Goal: Task Accomplishment & Management: Use online tool/utility

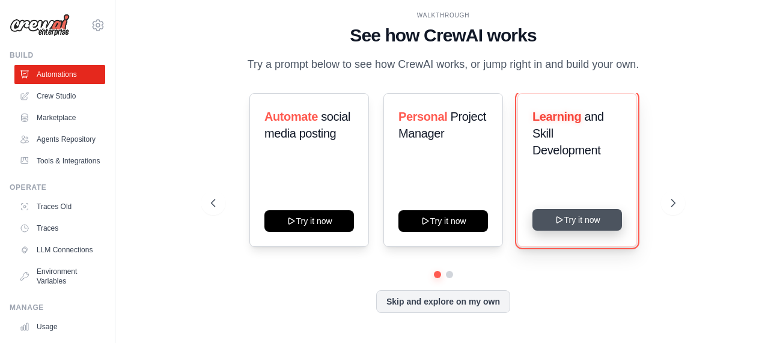
click at [564, 222] on icon at bounding box center [560, 220] width 10 height 10
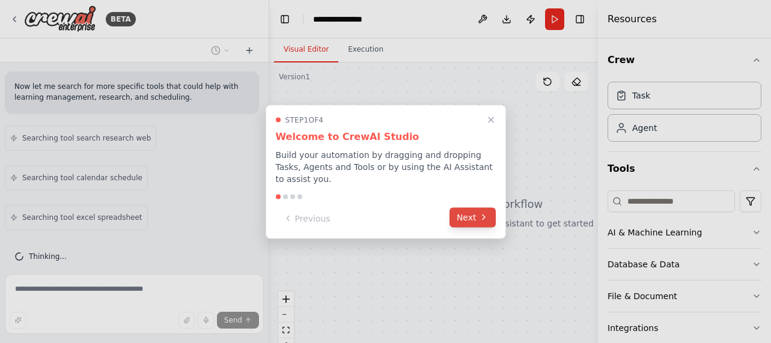
scroll to position [284, 0]
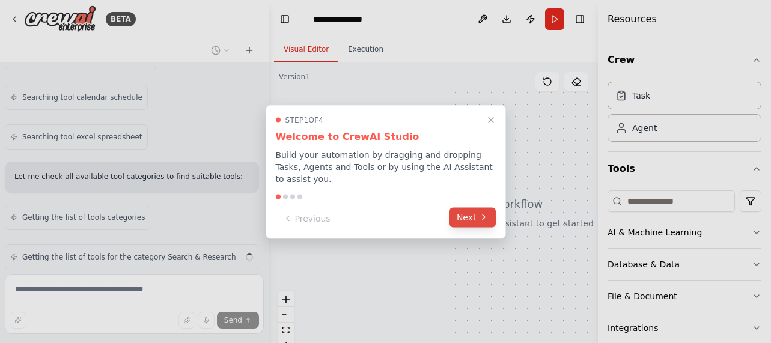
click at [474, 213] on button "Next" at bounding box center [473, 217] width 46 height 20
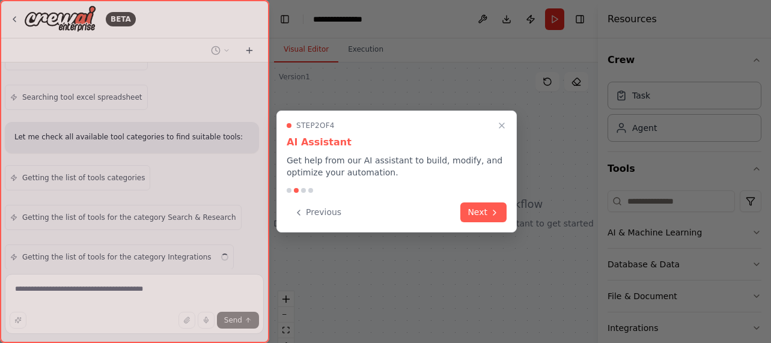
scroll to position [364, 0]
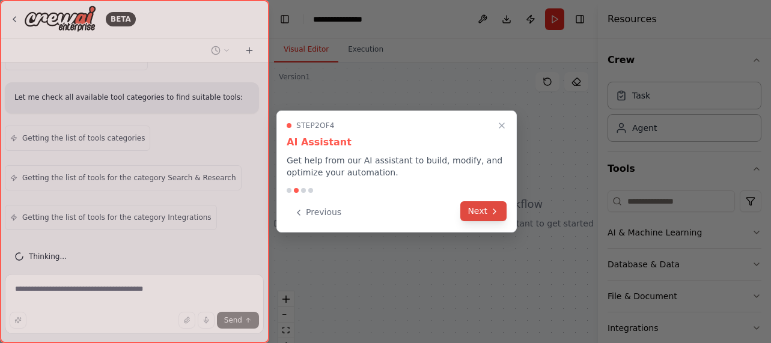
click at [480, 212] on button "Next" at bounding box center [484, 211] width 46 height 20
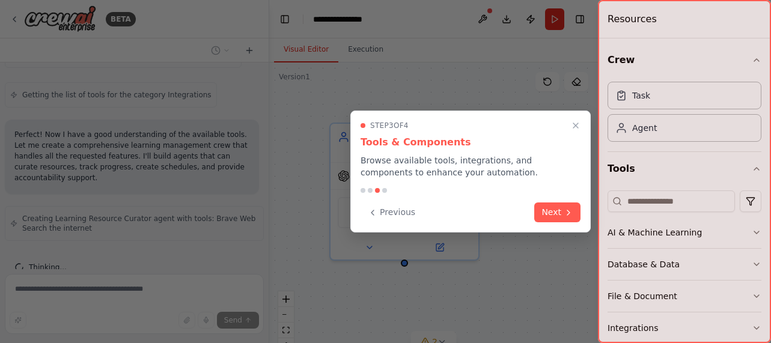
scroll to position [497, 0]
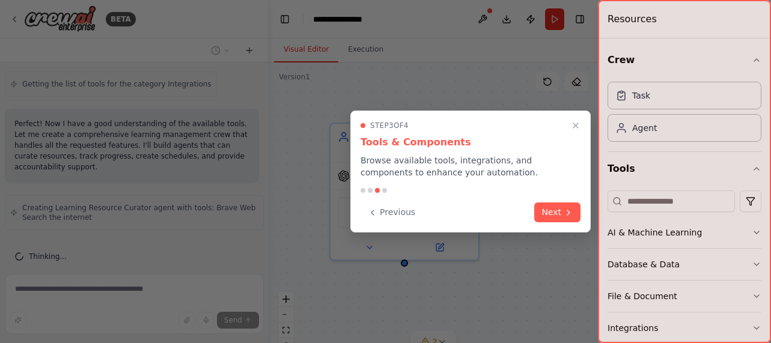
click at [758, 234] on div at bounding box center [684, 171] width 173 height 343
click at [754, 228] on div at bounding box center [684, 171] width 173 height 343
click at [681, 237] on div at bounding box center [684, 171] width 173 height 343
click at [672, 231] on div at bounding box center [684, 171] width 173 height 343
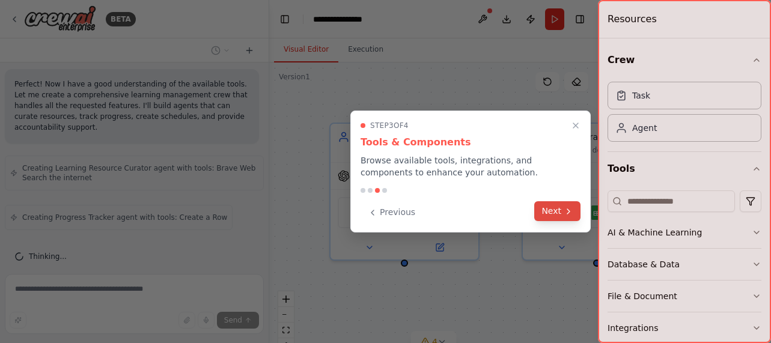
click at [556, 215] on button "Next" at bounding box center [558, 211] width 46 height 20
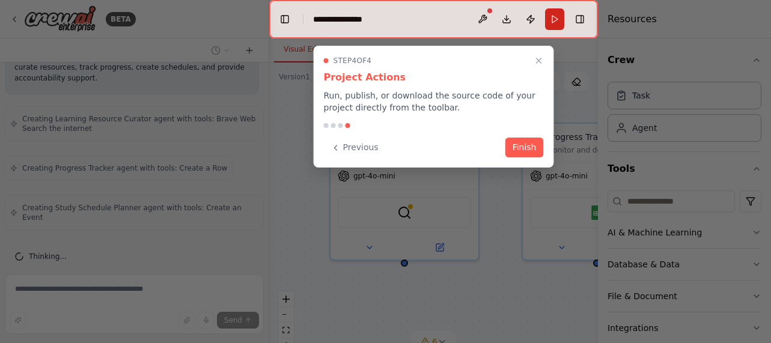
scroll to position [577, 0]
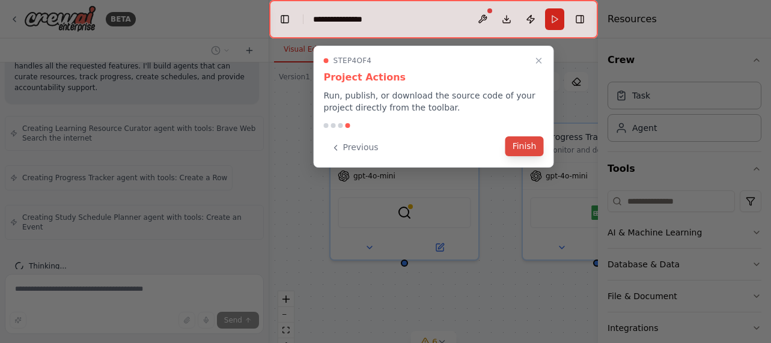
click at [525, 148] on button "Finish" at bounding box center [525, 146] width 38 height 20
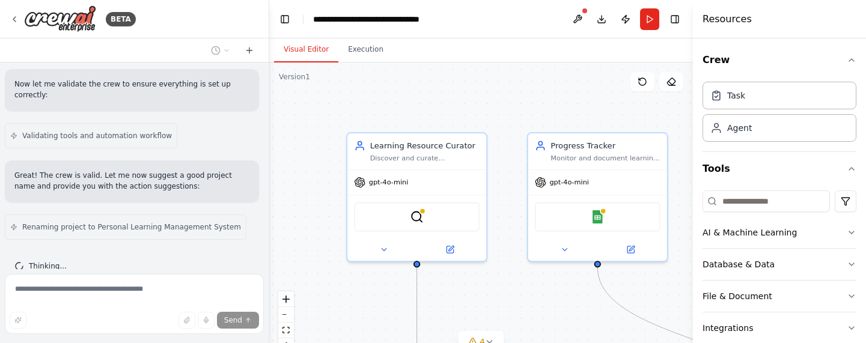
scroll to position [84, 0]
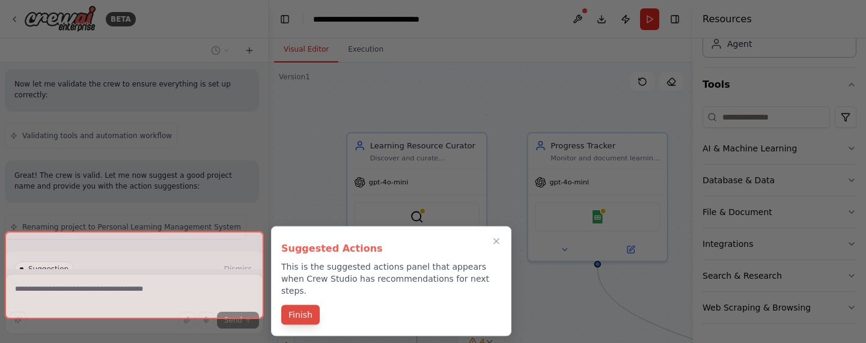
click at [304, 305] on button "Finish" at bounding box center [300, 315] width 38 height 20
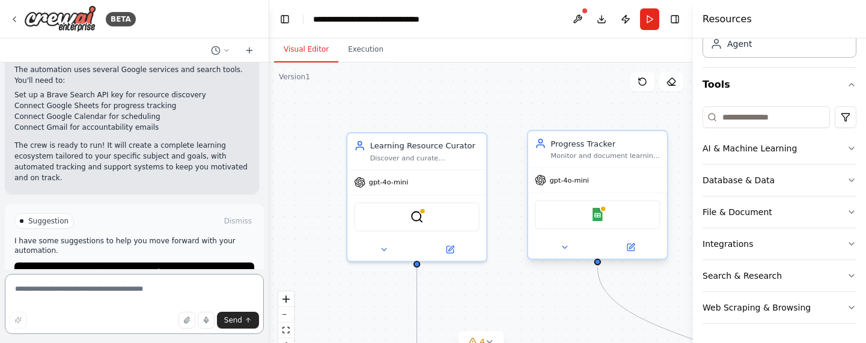
scroll to position [1582, 0]
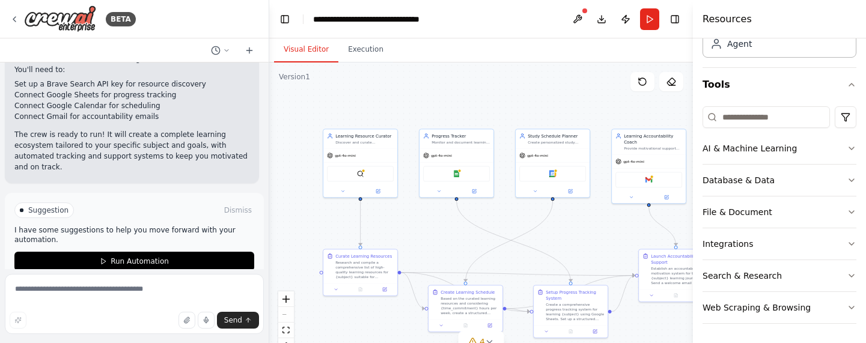
drag, startPoint x: 586, startPoint y: 115, endPoint x: 436, endPoint y: 80, distance: 153.9
click at [436, 80] on div ".deletable-edge-delete-btn { width: 20px; height: 20px; border: 0px solid #ffff…" at bounding box center [481, 213] width 424 height 301
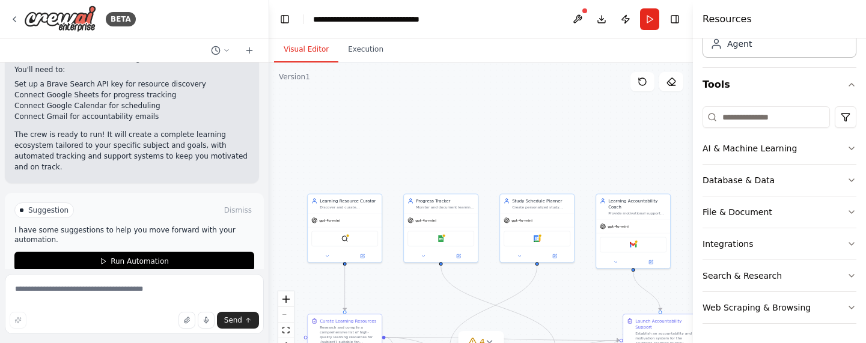
drag, startPoint x: 515, startPoint y: 100, endPoint x: 499, endPoint y: 167, distance: 69.1
click at [499, 166] on div ".deletable-edge-delete-btn { width: 20px; height: 20px; border: 0px solid #ffff…" at bounding box center [481, 213] width 424 height 301
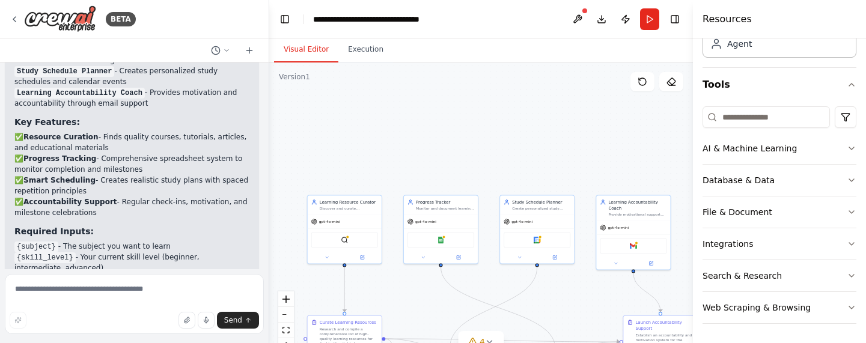
scroll to position [1315, 0]
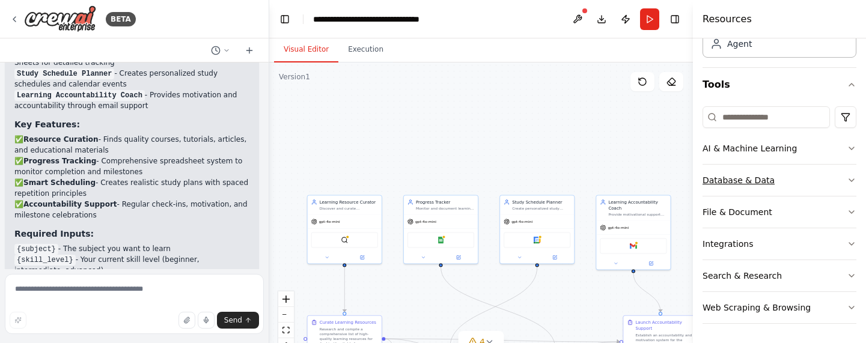
click at [771, 179] on icon "button" at bounding box center [852, 181] width 10 height 10
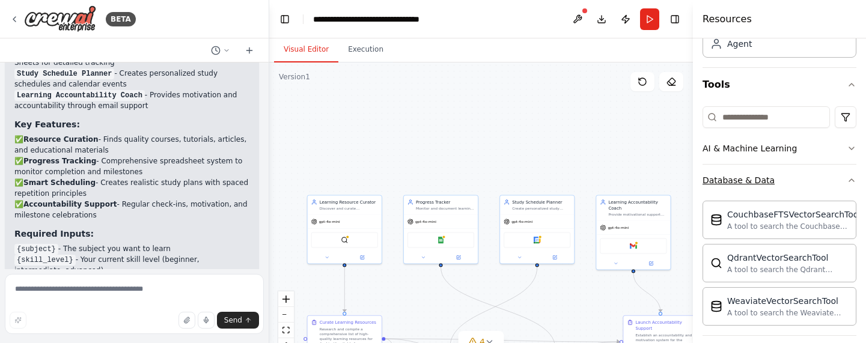
click at [771, 181] on icon "button" at bounding box center [852, 181] width 10 height 10
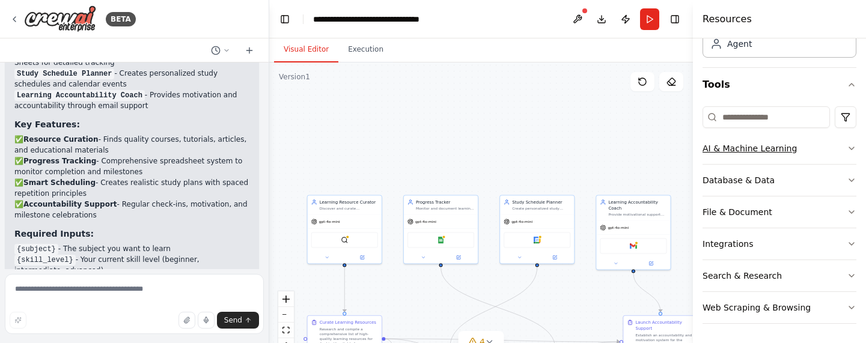
click at [771, 150] on icon "button" at bounding box center [852, 149] width 10 height 10
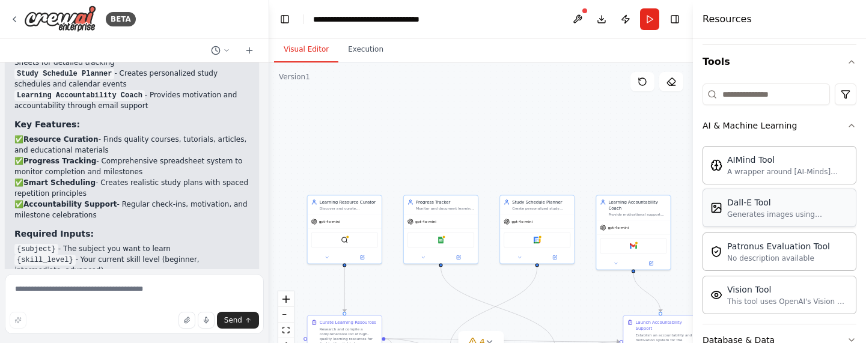
scroll to position [106, 0]
click at [771, 127] on icon "button" at bounding box center [852, 127] width 10 height 10
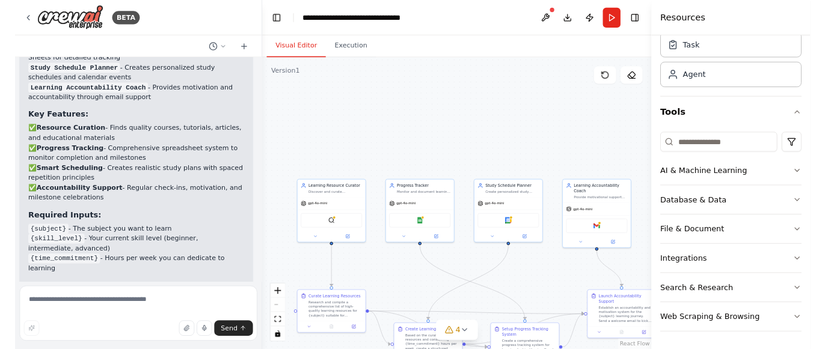
scroll to position [43, 0]
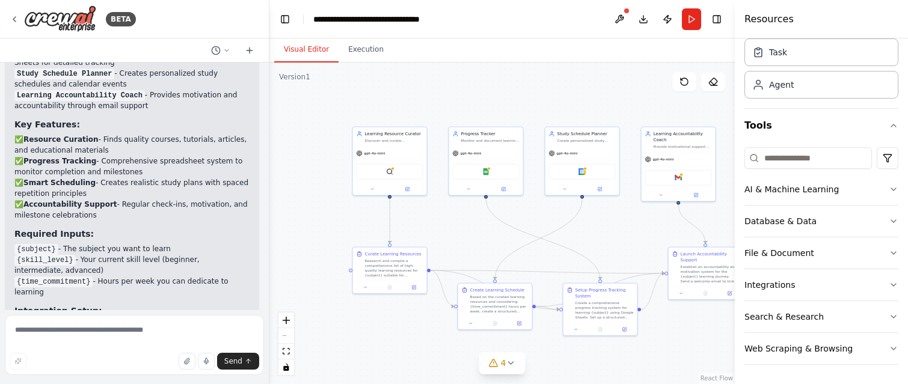
drag, startPoint x: 506, startPoint y: 153, endPoint x: 548, endPoint y: 85, distance: 80.7
click at [549, 85] on div ".deletable-edge-delete-btn { width: 20px; height: 20px; border: 0px solid #ffff…" at bounding box center [501, 224] width 465 height 322
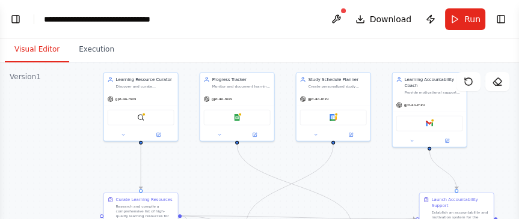
drag, startPoint x: 182, startPoint y: 100, endPoint x: 203, endPoint y: 41, distance: 62.0
click at [203, 41] on div "Visual Editor Execution Version 1 Show Tools Hide Agents .deletable-edge-delete…" at bounding box center [259, 128] width 519 height 181
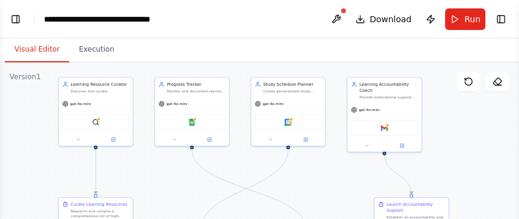
drag, startPoint x: 186, startPoint y: 185, endPoint x: 141, endPoint y: 194, distance: 46.1
click at [141, 194] on div ".deletable-edge-delete-btn { width: 20px; height: 20px; border: 0px solid #ffff…" at bounding box center [259, 213] width 519 height 301
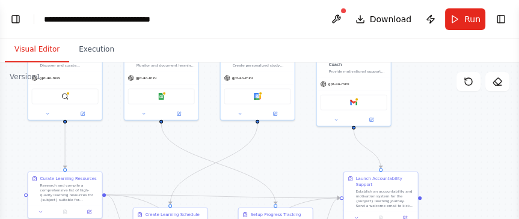
drag, startPoint x: 311, startPoint y: 173, endPoint x: 280, endPoint y: 141, distance: 44.6
click at [280, 141] on div ".deletable-edge-delete-btn { width: 20px; height: 20px; border: 0px solid #ffff…" at bounding box center [259, 213] width 519 height 301
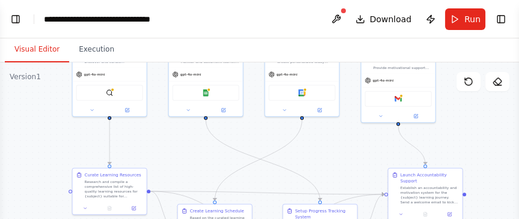
drag, startPoint x: 301, startPoint y: 156, endPoint x: 346, endPoint y: 158, distance: 45.1
click at [346, 158] on div ".deletable-edge-delete-btn { width: 20px; height: 20px; border: 0px solid #ffff…" at bounding box center [259, 213] width 519 height 301
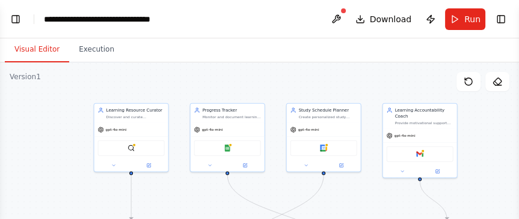
drag, startPoint x: 326, startPoint y: 170, endPoint x: 349, endPoint y: 227, distance: 60.7
click at [349, 219] on html "BETA Build a crew that curates personalized learning resources, tracks your pro…" at bounding box center [259, 109] width 519 height 219
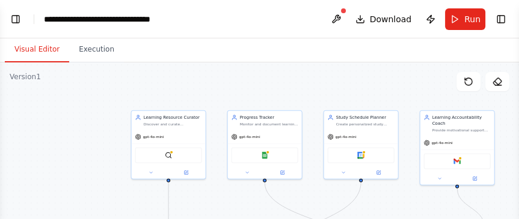
drag, startPoint x: 262, startPoint y: 79, endPoint x: 298, endPoint y: 85, distance: 37.2
click at [298, 85] on div ".deletable-edge-delete-btn { width: 20px; height: 20px; border: 0px solid #ffff…" at bounding box center [259, 213] width 519 height 301
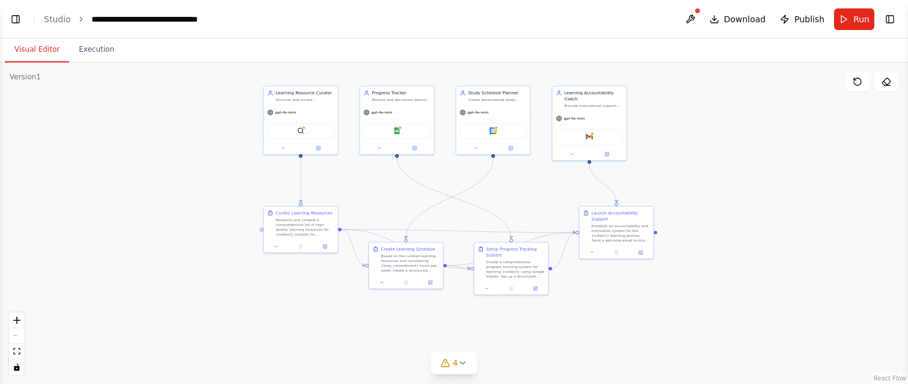
drag, startPoint x: 634, startPoint y: 90, endPoint x: 766, endPoint y: 65, distance: 134.6
click at [766, 65] on div ".deletable-edge-delete-btn { width: 20px; height: 20px; border: 0px solid #ffff…" at bounding box center [454, 224] width 908 height 322
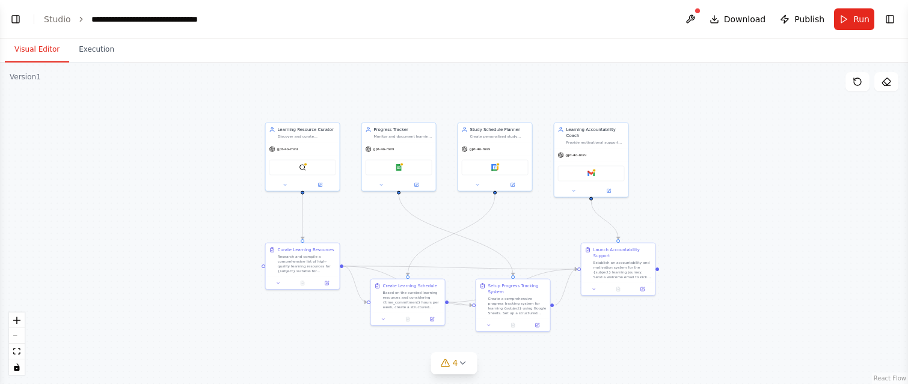
drag, startPoint x: 771, startPoint y: 103, endPoint x: 772, endPoint y: 117, distance: 13.8
click at [771, 117] on div ".deletable-edge-delete-btn { width: 20px; height: 20px; border: 0px solid #ffff…" at bounding box center [454, 224] width 908 height 322
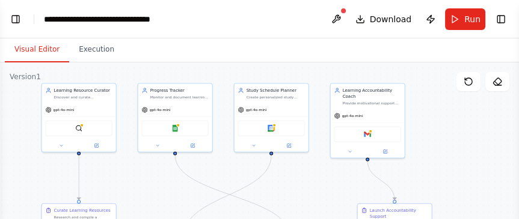
drag, startPoint x: 277, startPoint y: 100, endPoint x: 55, endPoint y: 61, distance: 224.7
click at [55, 61] on div "Visual Editor Execution Version 1 Show Tools Hide Agents .deletable-edge-delete…" at bounding box center [259, 128] width 519 height 181
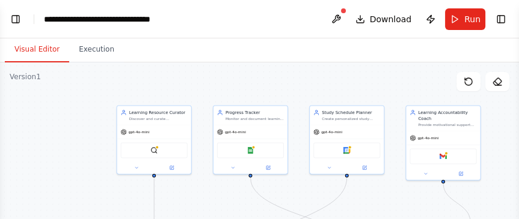
drag, startPoint x: 454, startPoint y: 132, endPoint x: 530, endPoint y: 156, distance: 79.5
click at [519, 156] on html "BETA Build a crew that curates personalized learning resources, tracks your pro…" at bounding box center [259, 109] width 519 height 219
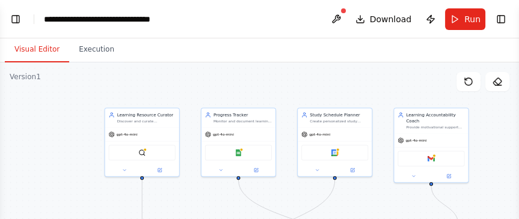
drag, startPoint x: 176, startPoint y: 87, endPoint x: 162, endPoint y: 89, distance: 13.3
click at [163, 88] on div ".deletable-edge-delete-btn { width: 20px; height: 20px; border: 0px solid #ffff…" at bounding box center [259, 213] width 519 height 301
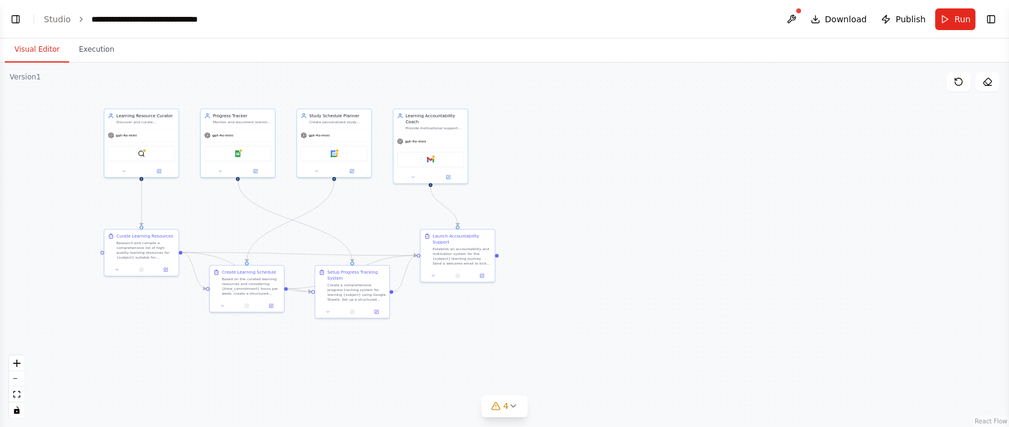
scroll to position [0, 0]
click at [58, 19] on link "Studio" at bounding box center [57, 19] width 27 height 10
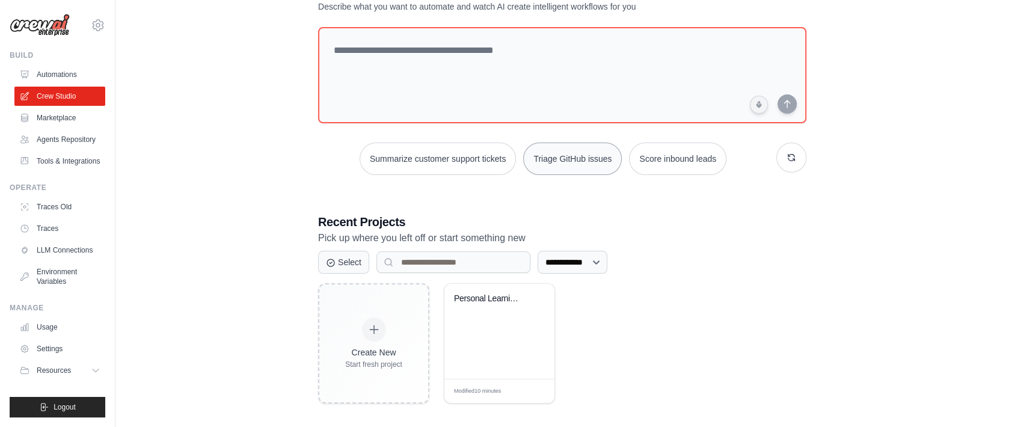
scroll to position [56, 0]
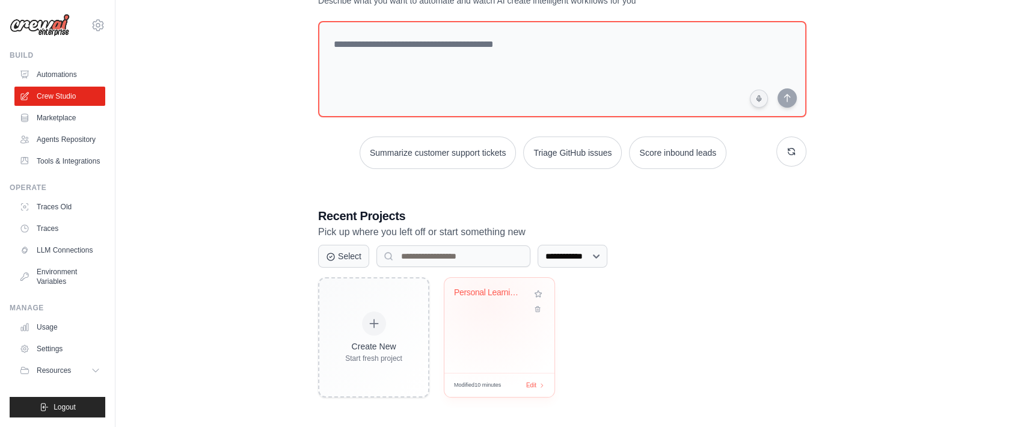
click at [488, 299] on div "Personal Learning Management System" at bounding box center [499, 301] width 91 height 28
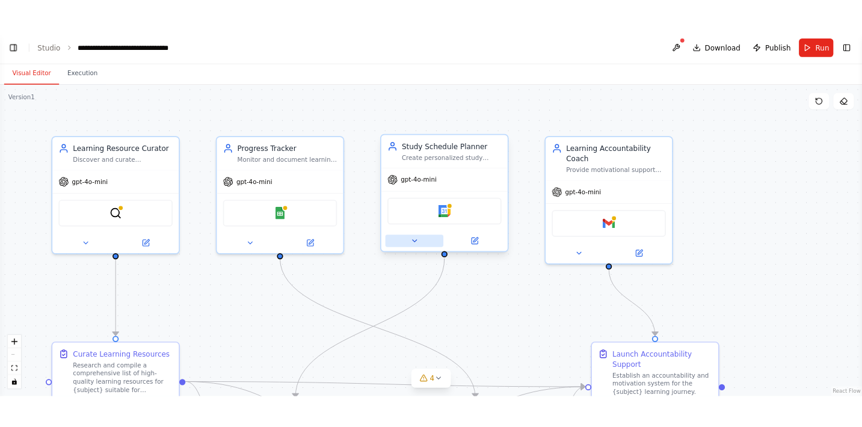
scroll to position [1370, 0]
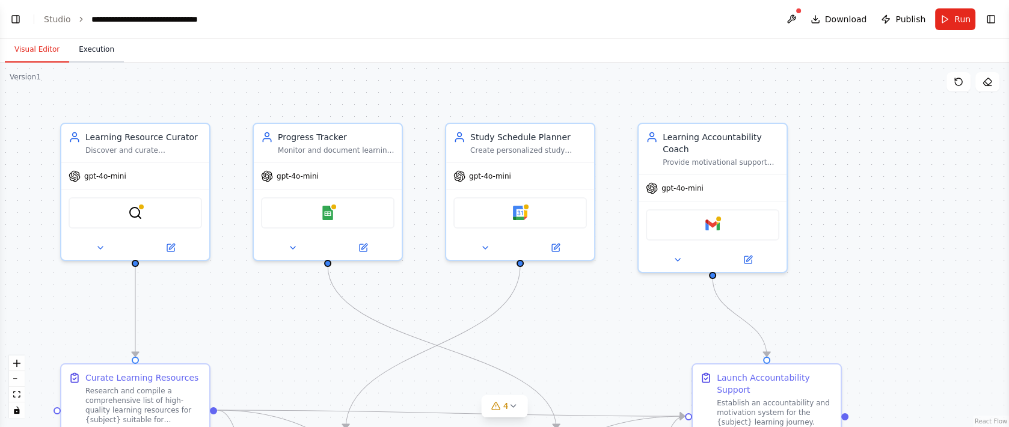
click at [100, 50] on button "Execution" at bounding box center [96, 49] width 55 height 25
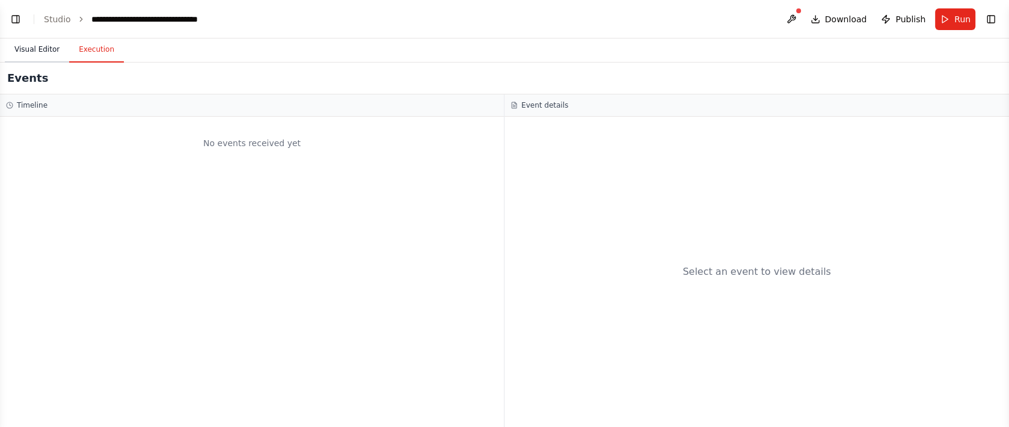
click at [35, 54] on button "Visual Editor" at bounding box center [37, 49] width 64 height 25
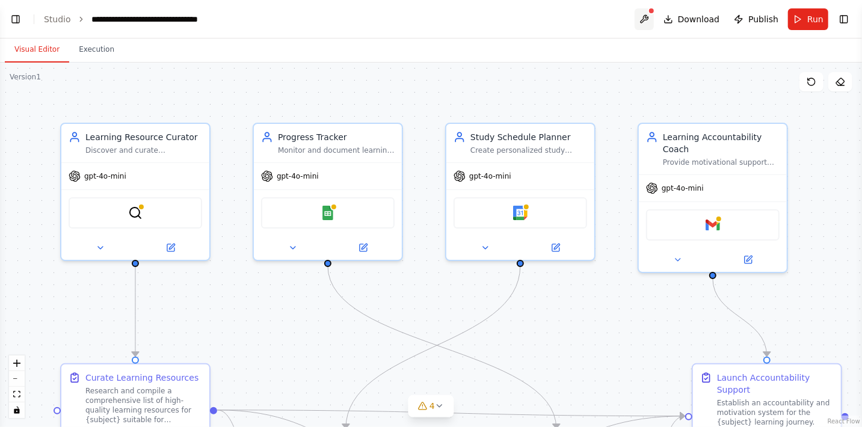
click at [648, 17] on button at bounding box center [643, 19] width 19 height 22
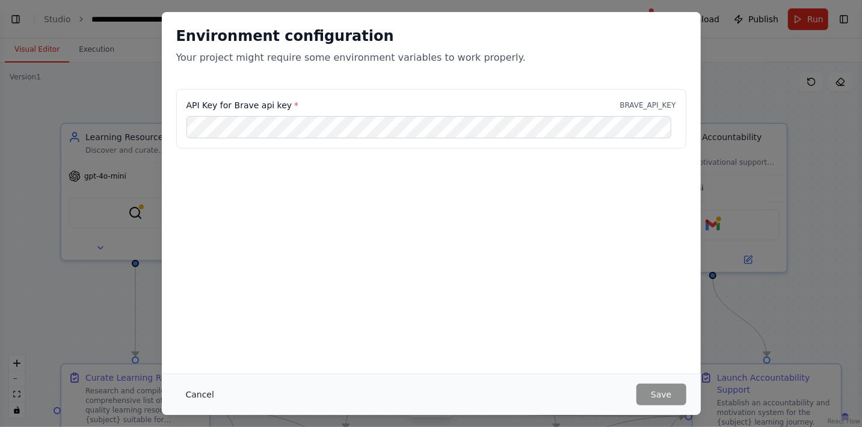
click at [195, 393] on button "Cancel" at bounding box center [199, 395] width 47 height 22
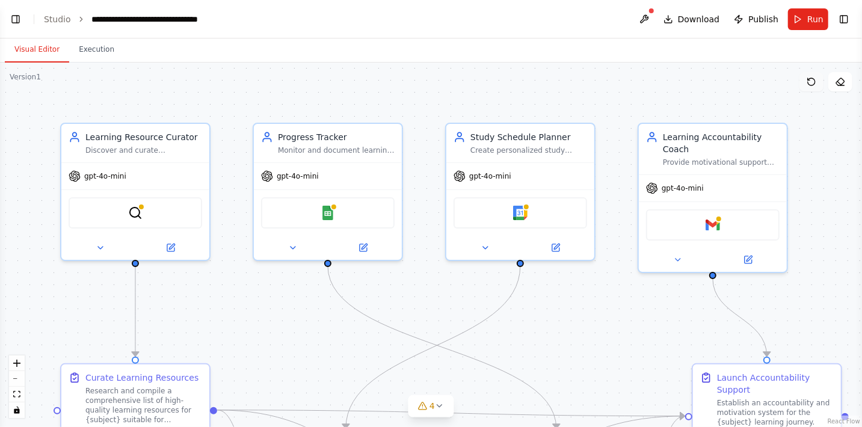
click at [812, 85] on icon at bounding box center [810, 81] width 7 height 7
click at [809, 81] on icon at bounding box center [811, 82] width 10 height 10
click at [844, 82] on icon at bounding box center [840, 81] width 8 height 7
click at [812, 84] on icon at bounding box center [811, 82] width 10 height 10
click at [845, 21] on button "Toggle Right Sidebar" at bounding box center [843, 19] width 17 height 17
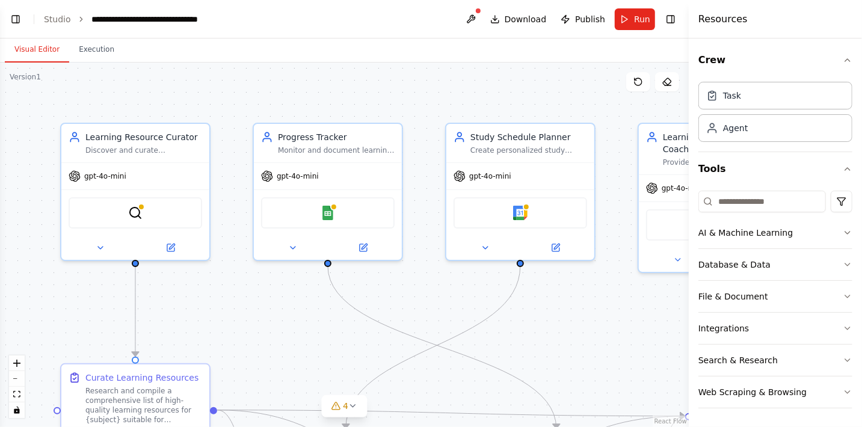
click at [601, 82] on div ".deletable-edge-delete-btn { width: 20px; height: 20px; border: 0px solid #ffff…" at bounding box center [344, 245] width 688 height 364
click at [57, 21] on link "Studio" at bounding box center [57, 19] width 27 height 10
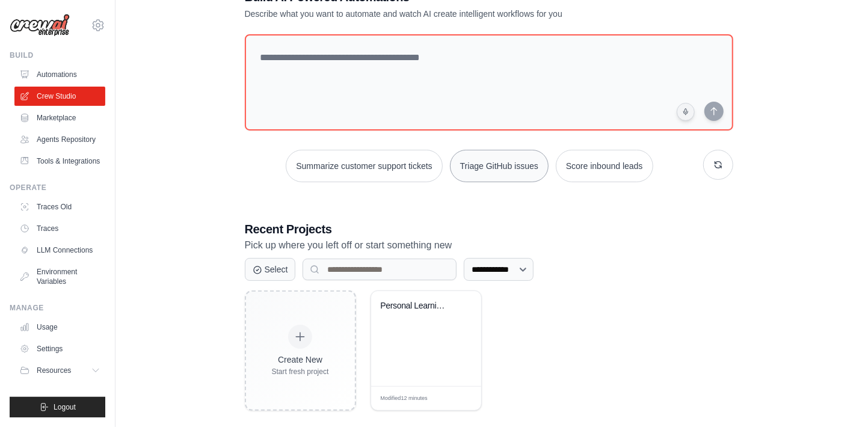
scroll to position [56, 0]
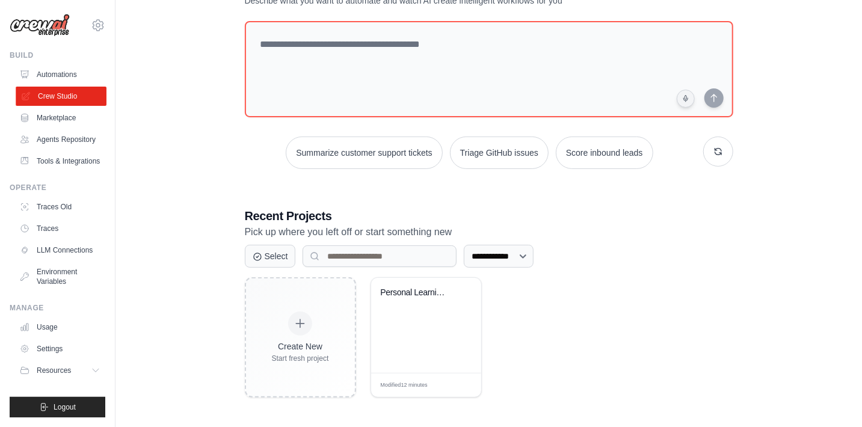
click at [78, 97] on link "Crew Studio" at bounding box center [61, 96] width 91 height 19
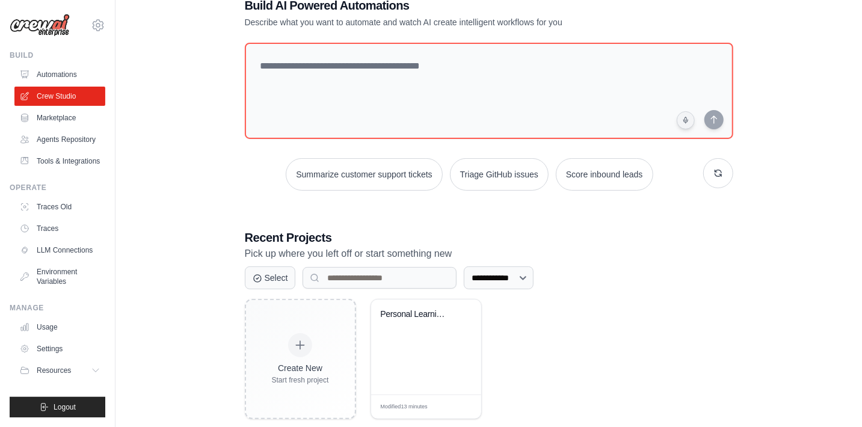
scroll to position [56, 0]
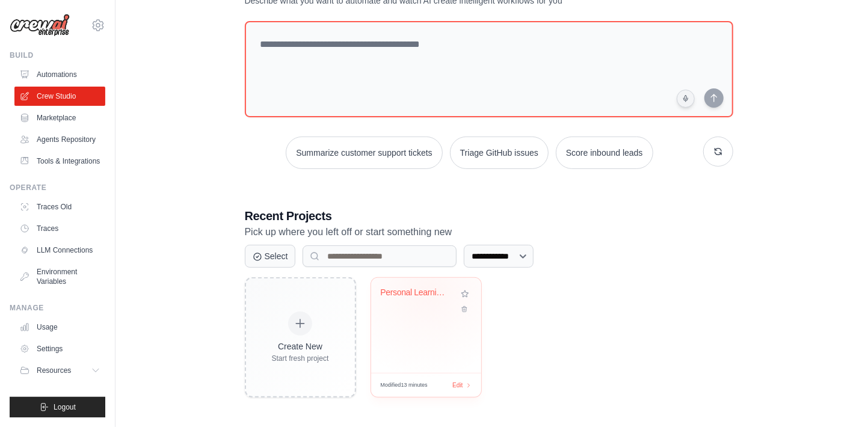
click at [426, 287] on div "Personal Learning Management System" at bounding box center [417, 292] width 73 height 11
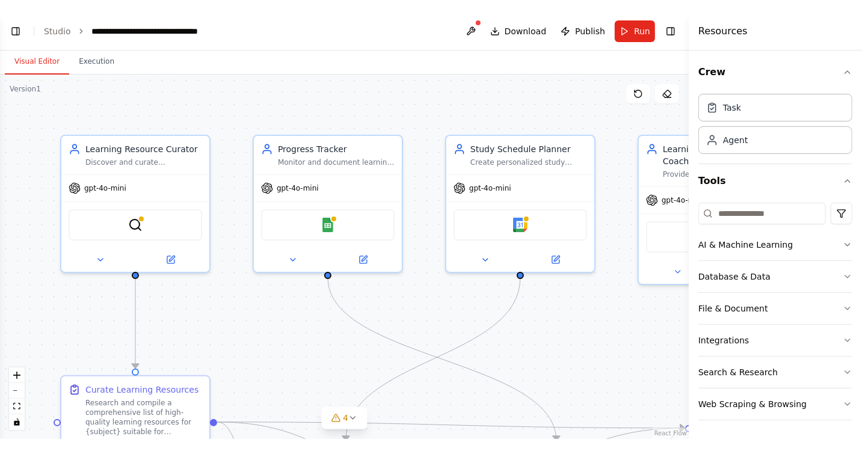
scroll to position [1370, 0]
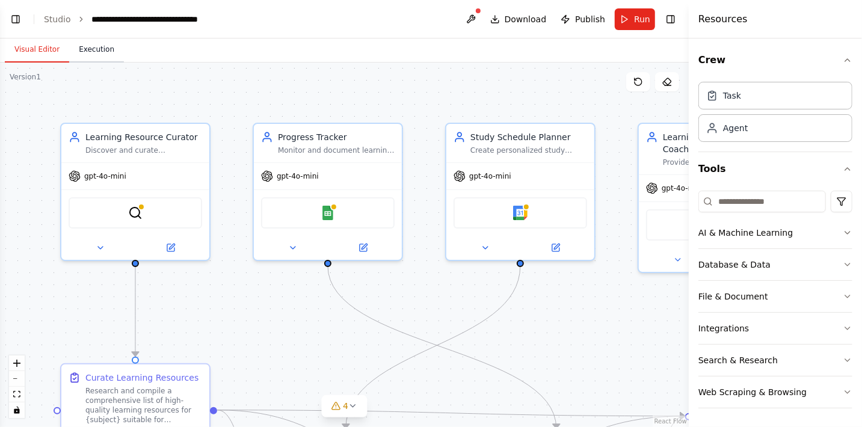
click at [97, 52] on button "Execution" at bounding box center [96, 49] width 55 height 25
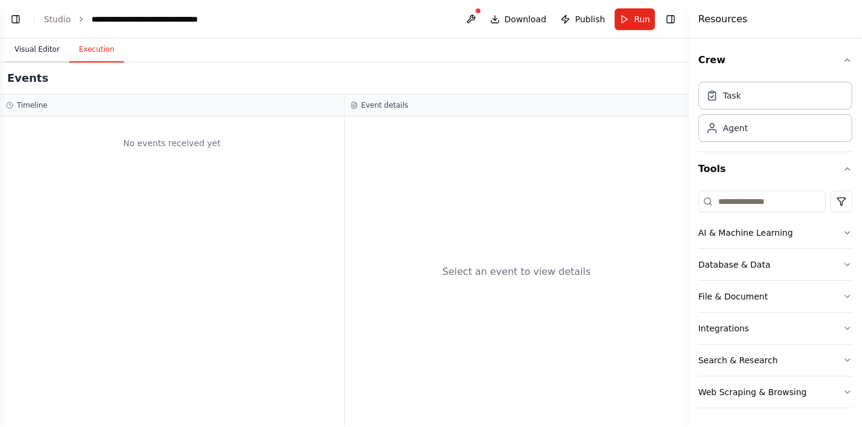
click at [43, 49] on button "Visual Editor" at bounding box center [37, 49] width 64 height 25
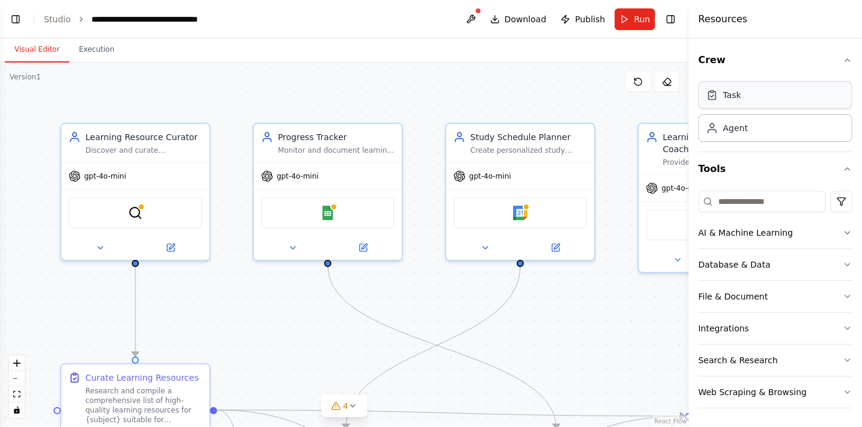
click at [749, 100] on div "Task" at bounding box center [775, 95] width 154 height 28
click at [735, 96] on div "Task" at bounding box center [732, 95] width 18 height 12
click at [355, 403] on icon at bounding box center [353, 406] width 10 height 10
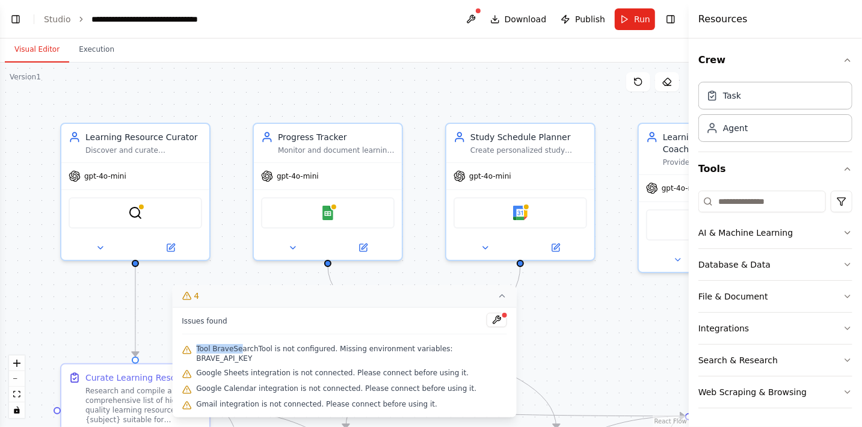
drag, startPoint x: 203, startPoint y: 357, endPoint x: 244, endPoint y: 361, distance: 41.1
click at [244, 361] on span "Tool BraveSearchTool is not configured. Missing environment variables: BRAVE_AP…" at bounding box center [351, 353] width 311 height 19
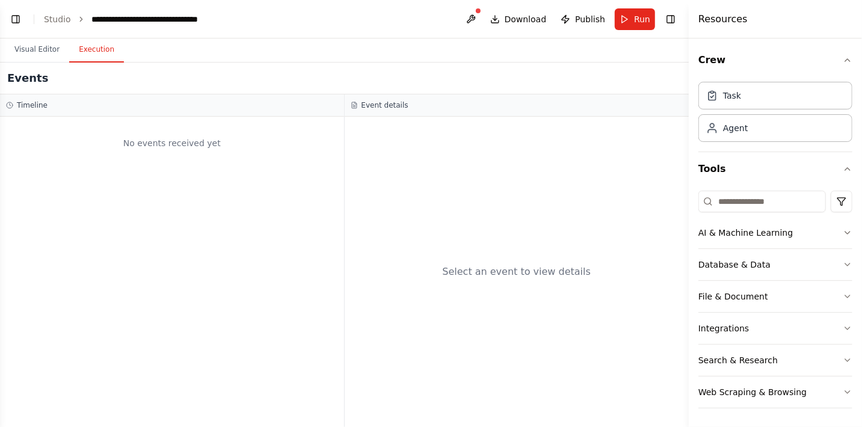
click at [97, 50] on button "Execution" at bounding box center [96, 49] width 55 height 25
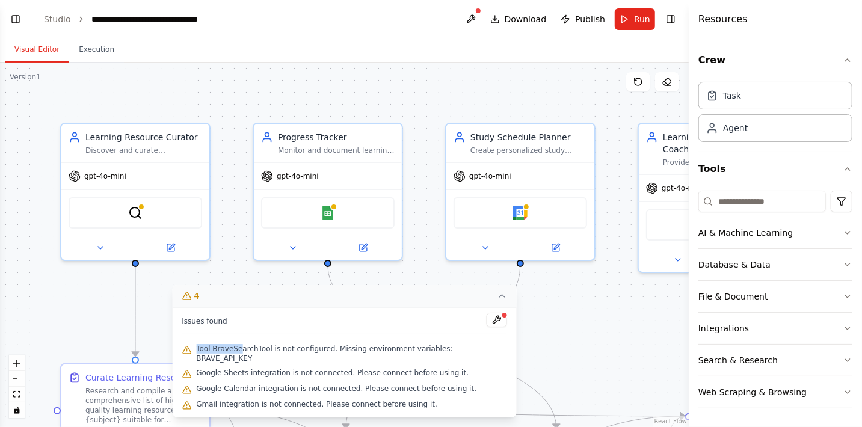
click at [44, 47] on button "Visual Editor" at bounding box center [37, 49] width 64 height 25
click at [667, 78] on icon at bounding box center [667, 81] width 8 height 7
click at [670, 79] on icon at bounding box center [667, 82] width 10 height 10
click at [473, 15] on button at bounding box center [470, 19] width 19 height 22
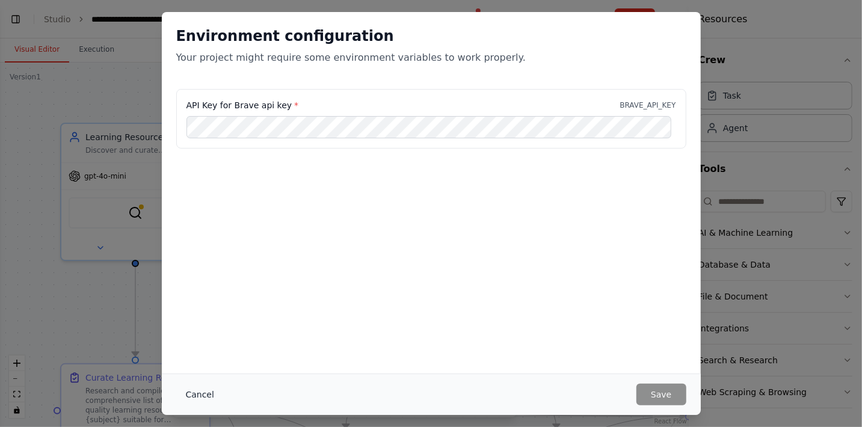
click at [195, 392] on button "Cancel" at bounding box center [199, 395] width 47 height 22
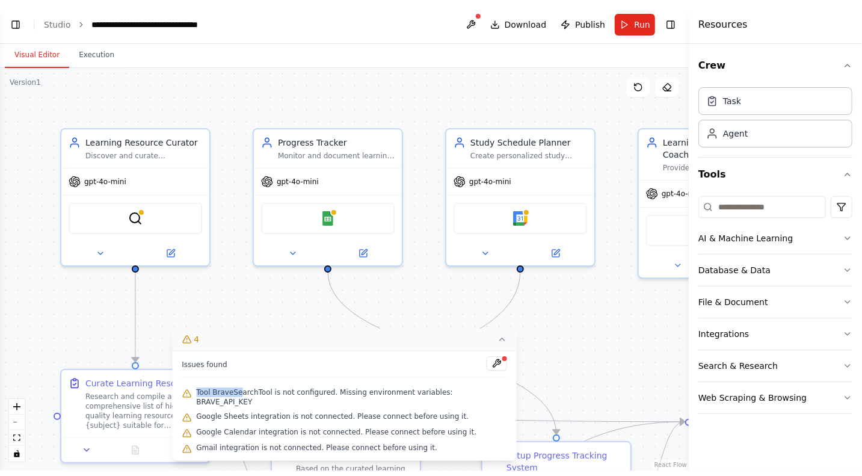
scroll to position [1321, 0]
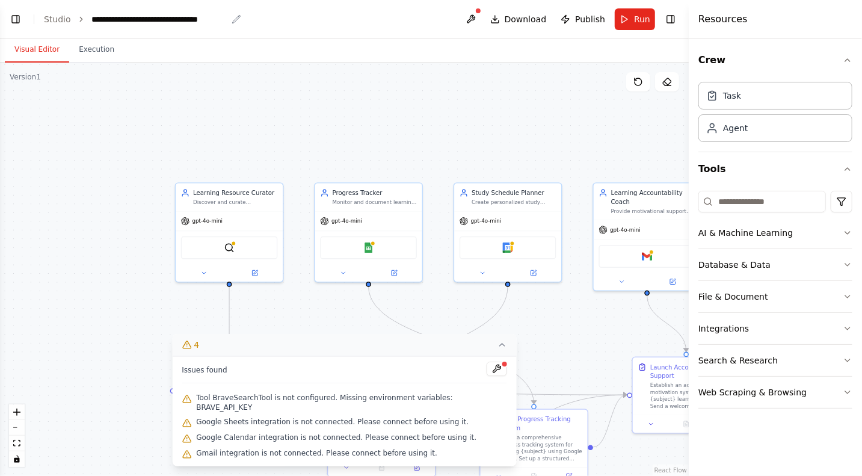
click at [222, 19] on div "**********" at bounding box center [158, 19] width 135 height 12
click at [19, 426] on icon "fit view" at bounding box center [16, 443] width 7 height 7
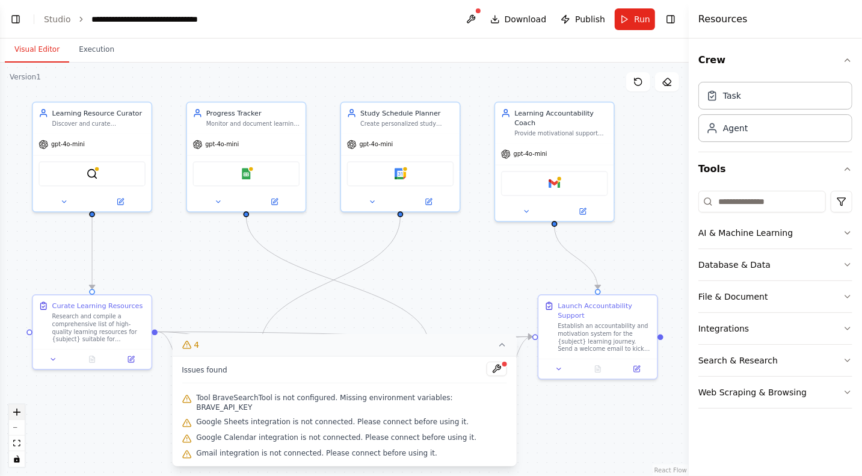
click at [16, 412] on icon "zoom in" at bounding box center [16, 411] width 7 height 7
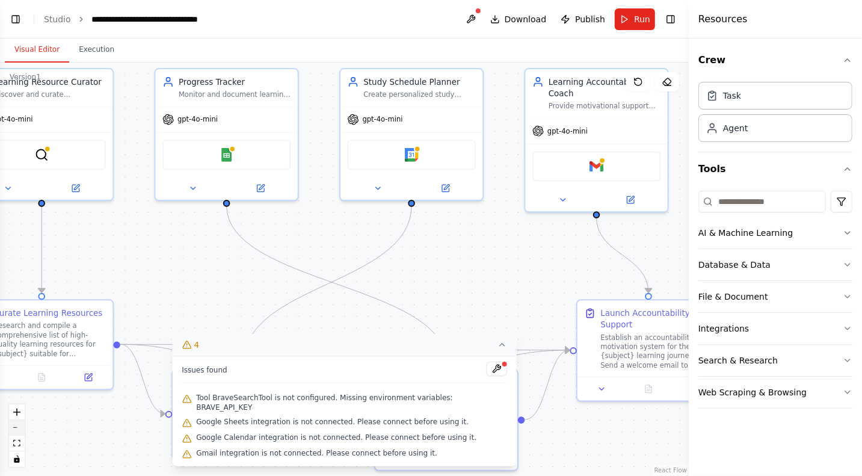
click at [17, 426] on icon "zoom out" at bounding box center [16, 427] width 7 height 1
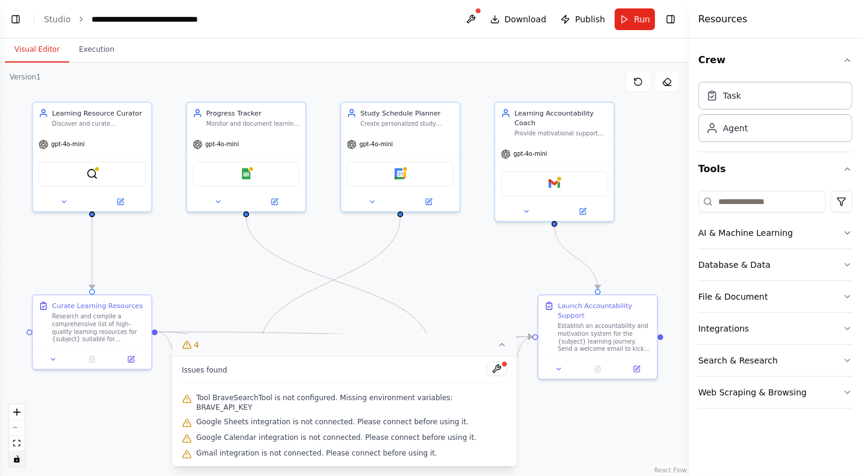
click at [20, 426] on button "toggle interactivity" at bounding box center [17, 459] width 16 height 16
click at [16, 426] on icon "toggle interactivity" at bounding box center [16, 458] width 5 height 7
click at [18, 426] on icon "fit view" at bounding box center [16, 443] width 7 height 7
click at [16, 426] on icon "fit view" at bounding box center [16, 443] width 7 height 7
click at [16, 426] on button "zoom out" at bounding box center [17, 428] width 16 height 16
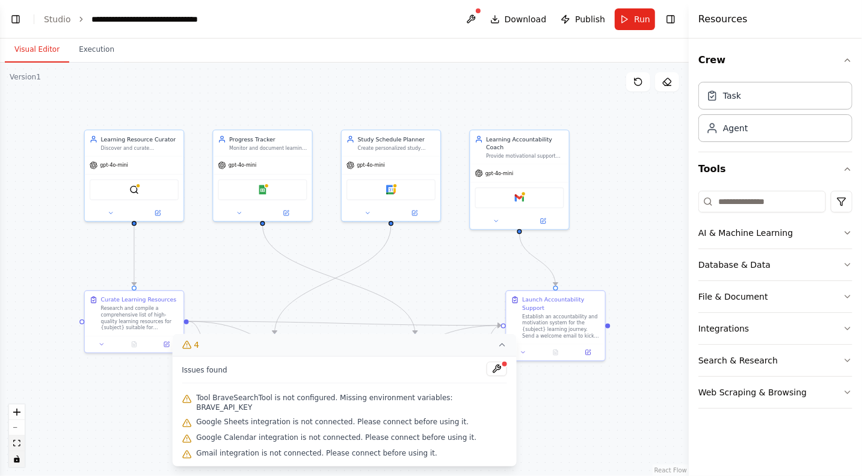
click at [18, 426] on icon "fit view" at bounding box center [16, 443] width 7 height 7
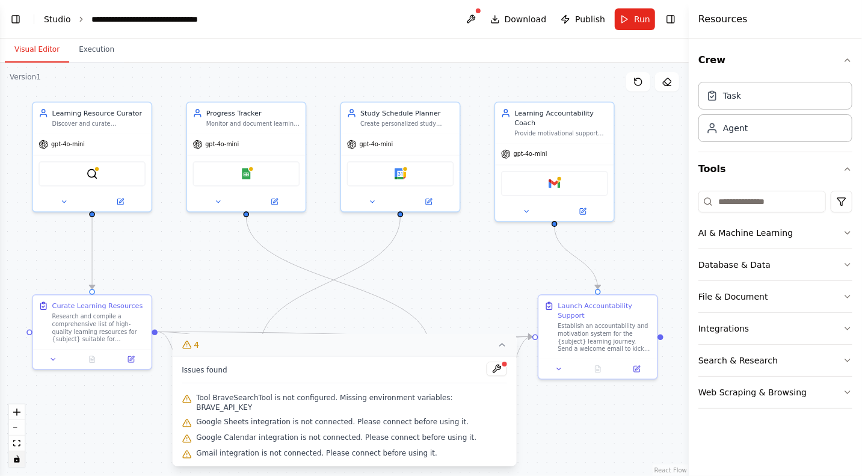
click at [57, 18] on link "Studio" at bounding box center [57, 19] width 27 height 10
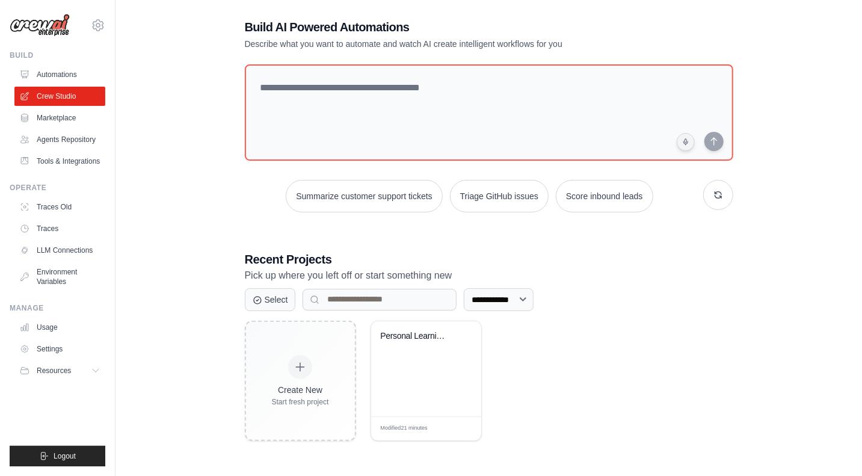
scroll to position [24, 0]
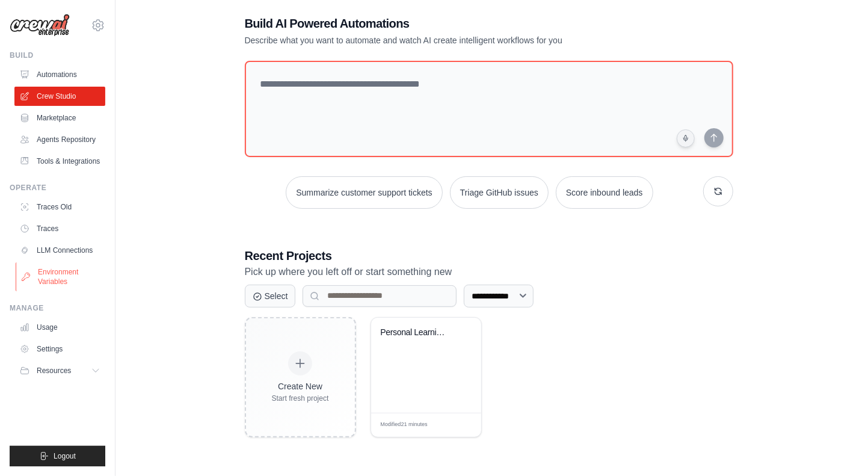
click at [54, 272] on link "Environment Variables" at bounding box center [61, 276] width 91 height 29
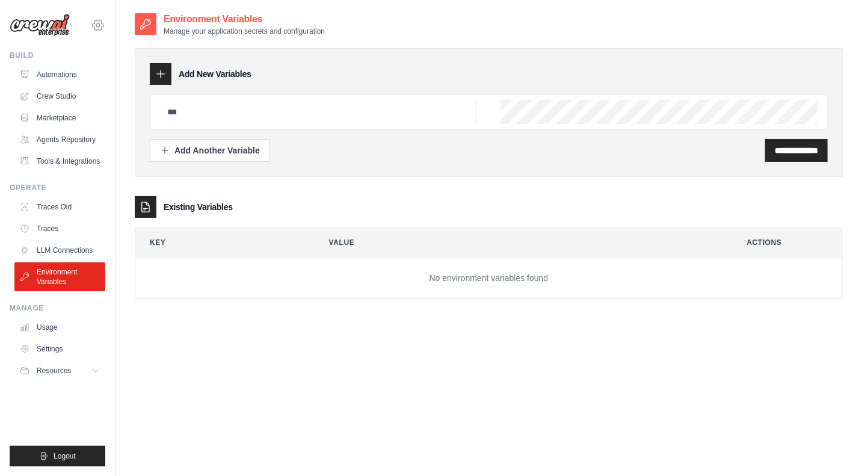
click at [97, 22] on icon at bounding box center [98, 25] width 14 height 14
